Goal: Navigation & Orientation: Go to known website

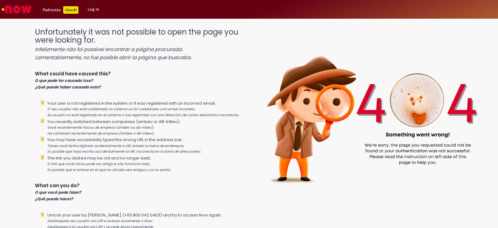
click at [22, 7] on img "Go to homepage" at bounding box center [17, 9] width 32 height 12
